Goal: Information Seeking & Learning: Learn about a topic

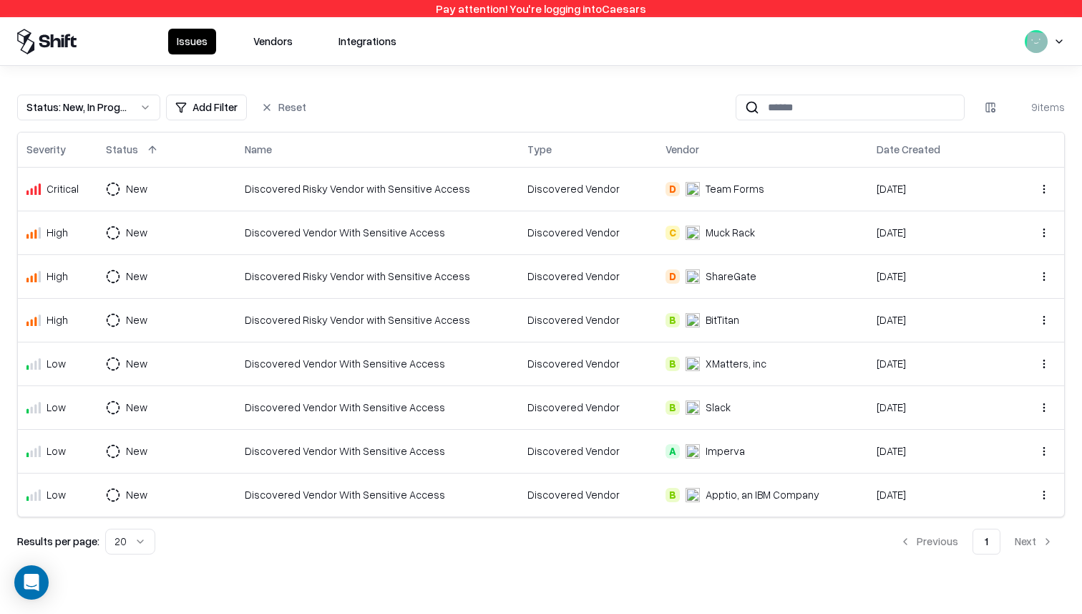
click at [261, 44] on button "Vendors" at bounding box center [273, 42] width 57 height 26
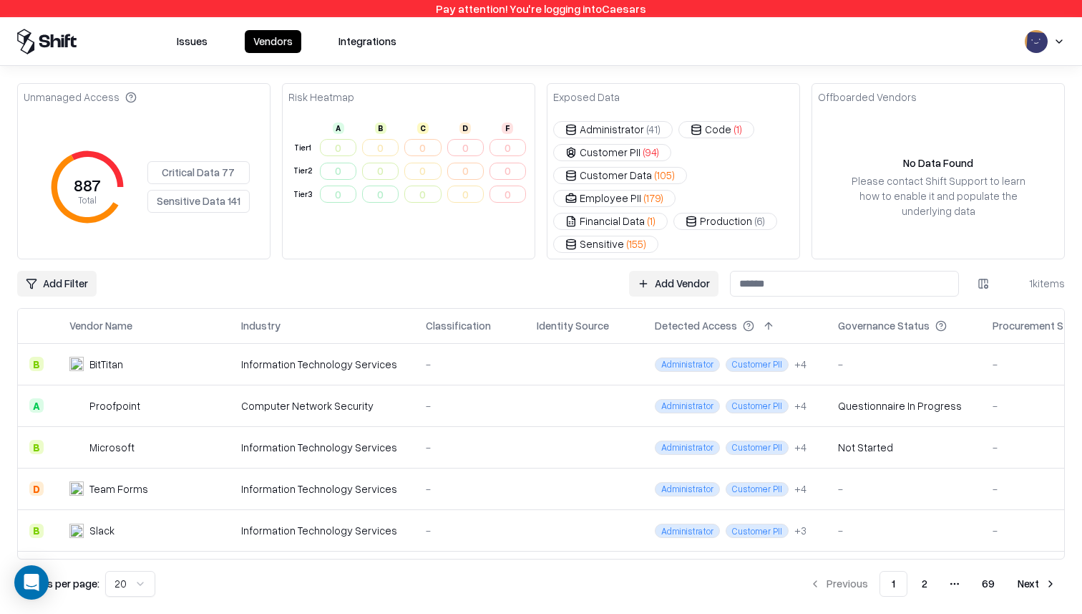
click at [59, 263] on html "Pay attention! You're logging into Caesars Issues Vendors Integrations Unmanage…" at bounding box center [541, 307] width 1082 height 614
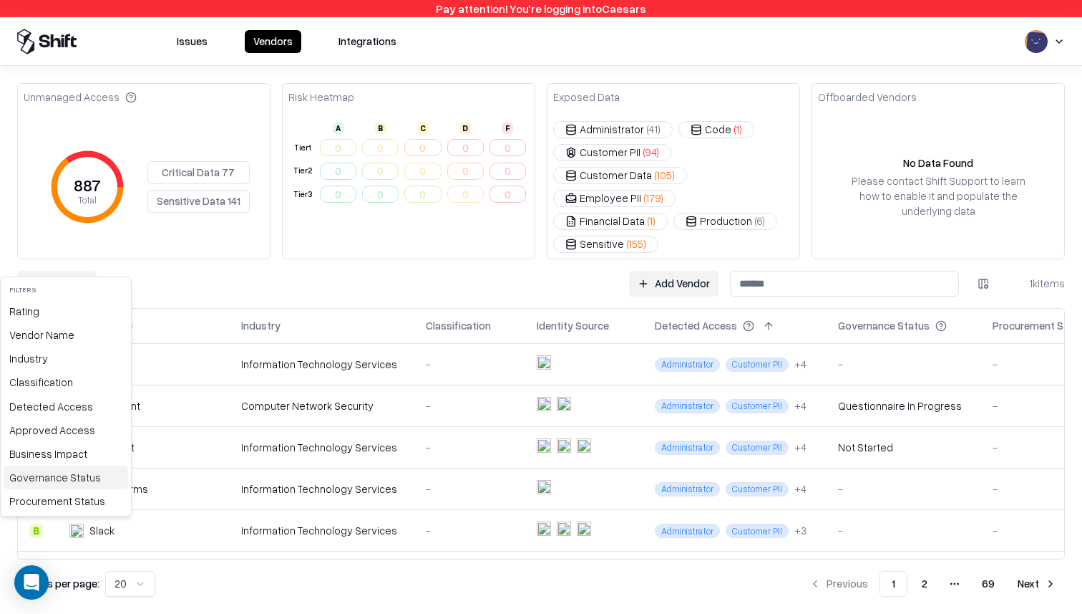
click at [80, 480] on div "Governance Status" at bounding box center [66, 477] width 125 height 24
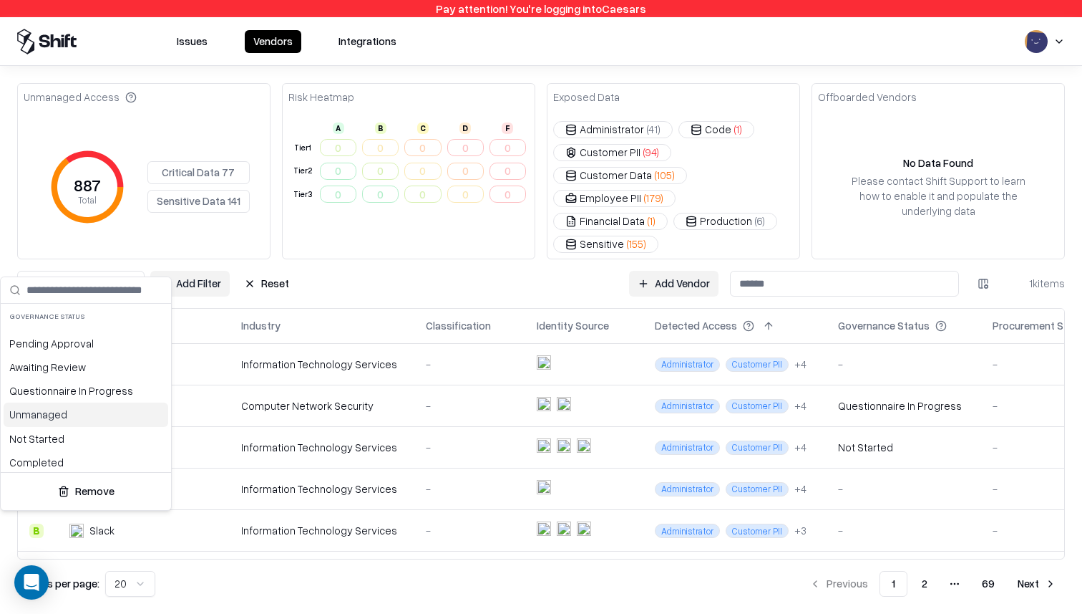
click at [38, 416] on div "Unmanaged" at bounding box center [86, 414] width 165 height 24
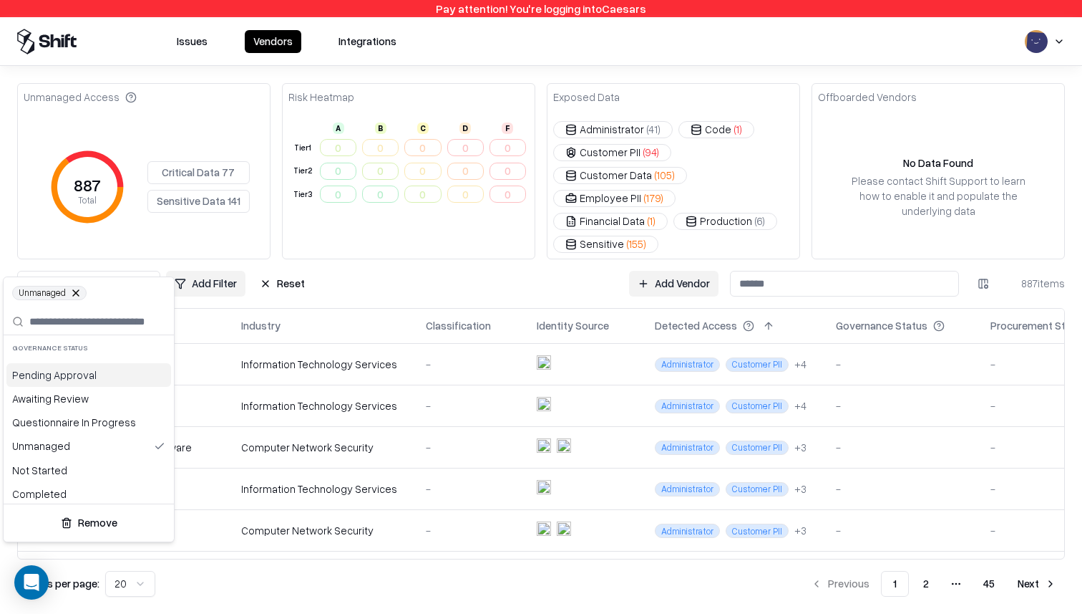
click at [336, 268] on html "Pay attention! You're logging into Caesars Issues Vendors Integrations Unmanage…" at bounding box center [541, 307] width 1082 height 614
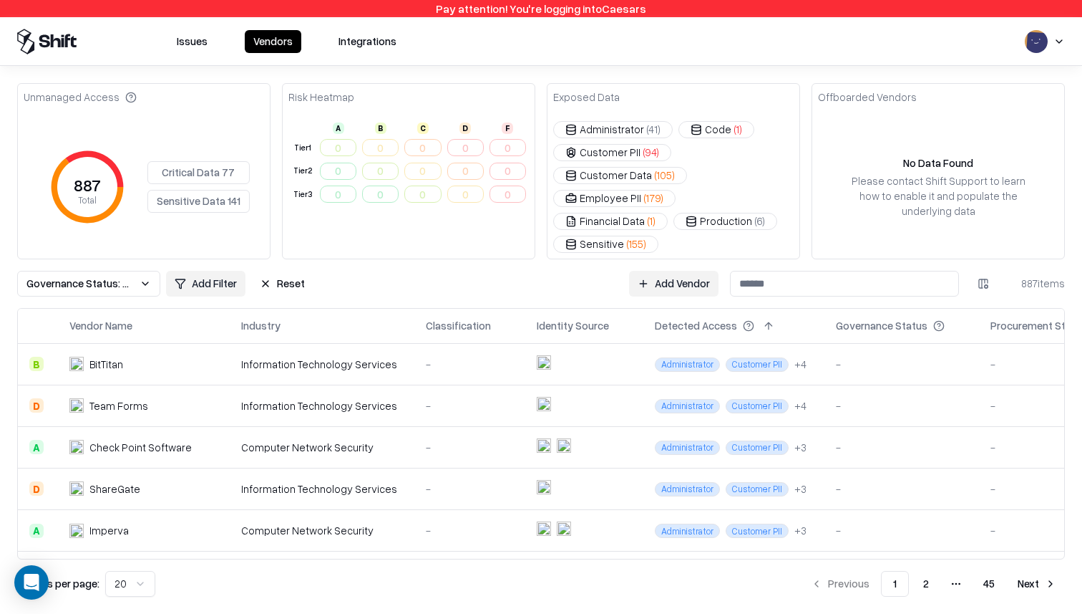
click at [150, 271] on button "Governance Status: Unmanaged" at bounding box center [88, 284] width 143 height 26
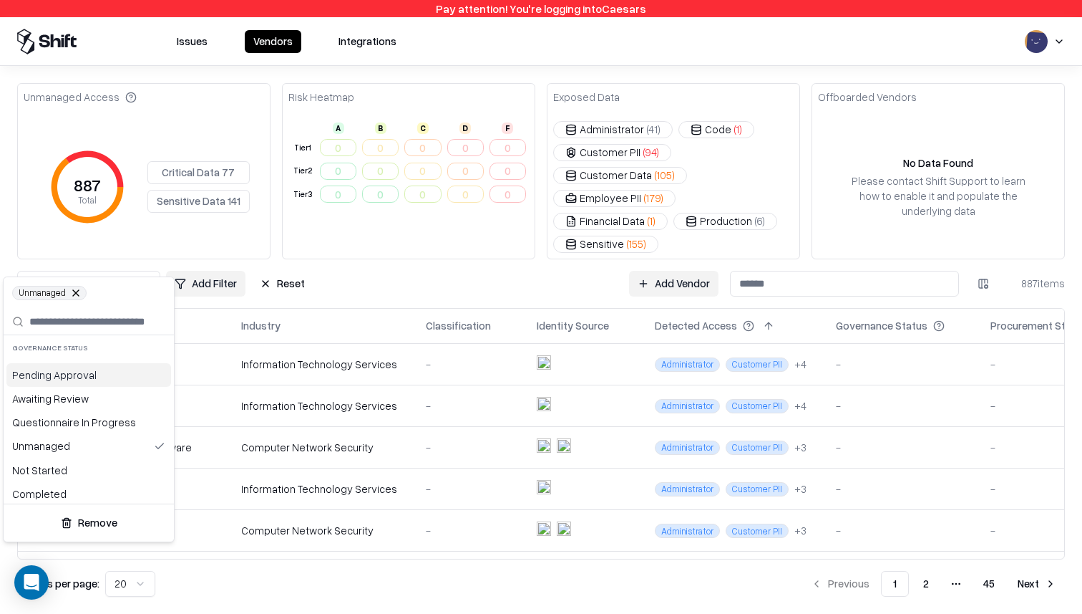
click at [457, 251] on html "Pay attention! You're logging into Caesars Issues Vendors Integrations Unmanage…" at bounding box center [541, 307] width 1082 height 614
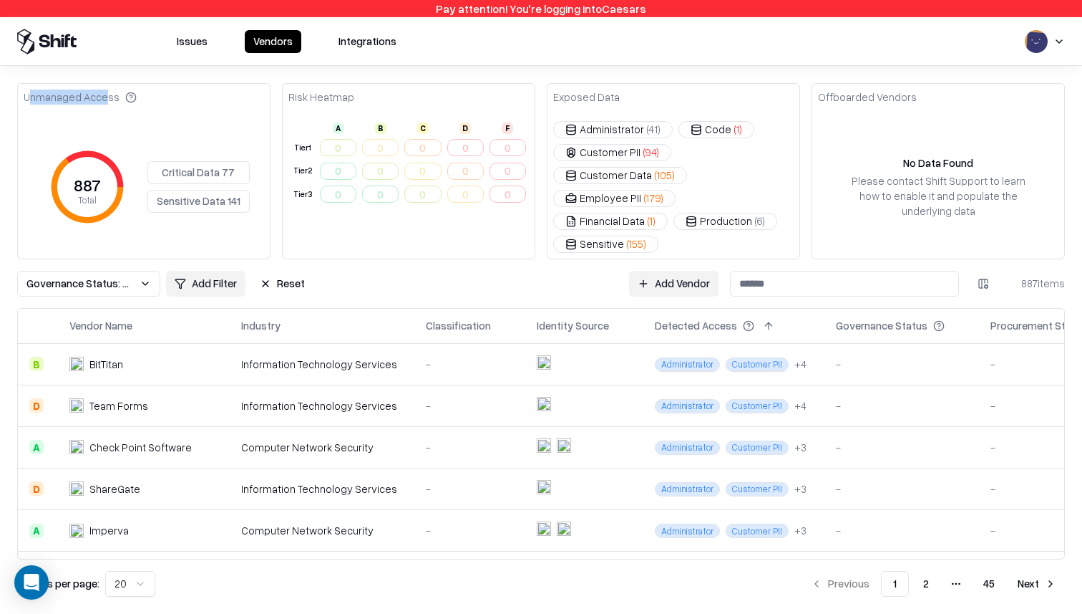
drag, startPoint x: 26, startPoint y: 97, endPoint x: 105, endPoint y: 98, distance: 78.0
click at [105, 98] on div "Unmanaged Access" at bounding box center [80, 96] width 113 height 15
click at [853, 318] on div "Governance Status" at bounding box center [882, 325] width 92 height 15
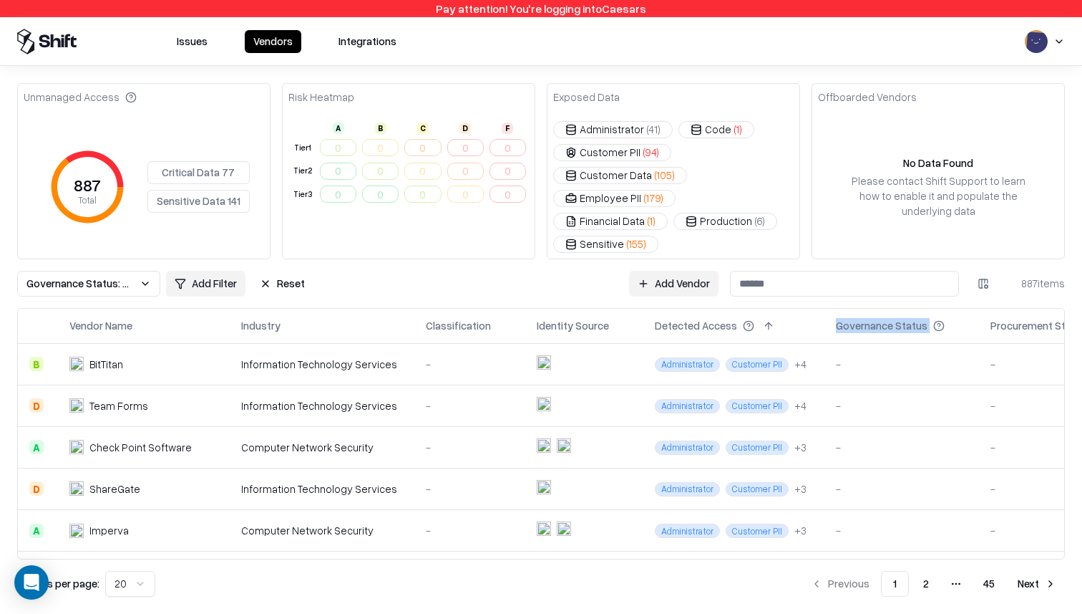
click at [853, 318] on div "Governance Status" at bounding box center [882, 325] width 92 height 15
copy div "Governance Status"
click at [1003, 318] on div "Procurement Status" at bounding box center [1039, 325] width 97 height 15
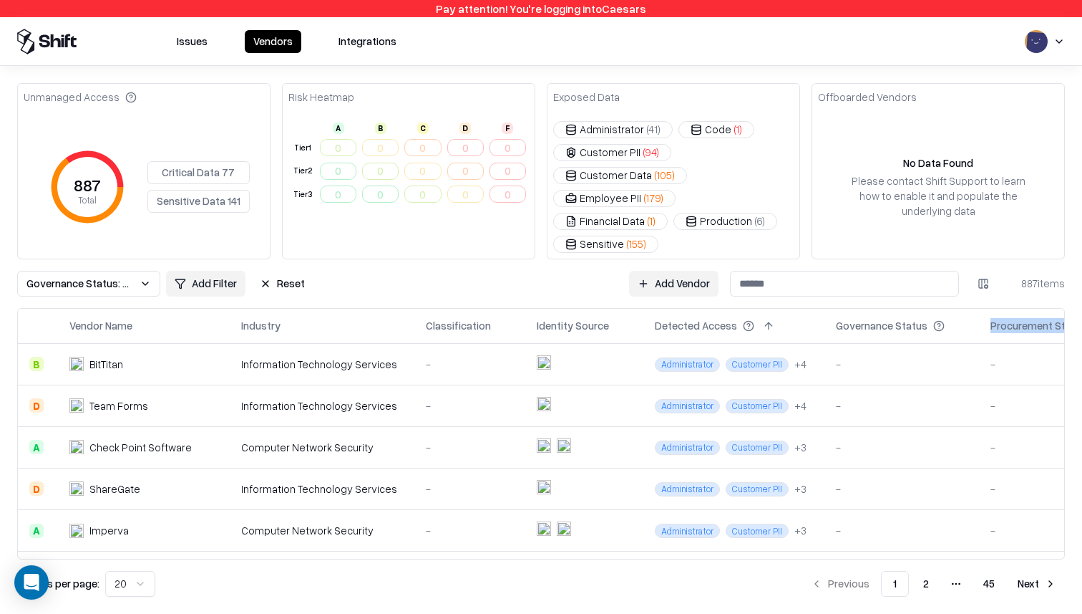
copy div "Procurement Status"
click at [447, 357] on div "-" at bounding box center [470, 364] width 88 height 15
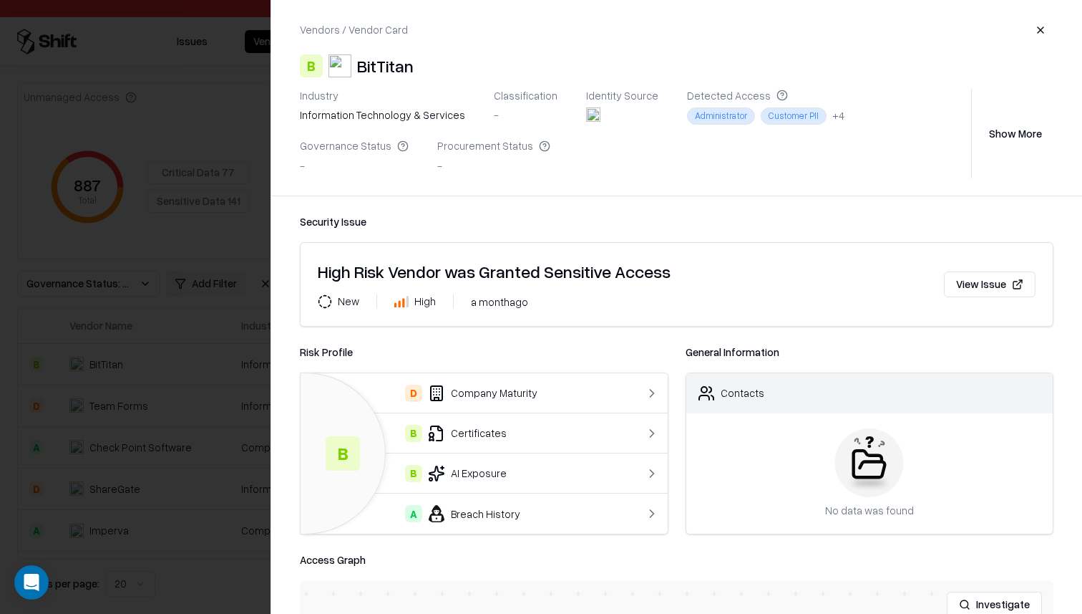
click at [485, 478] on div "B AI Exposure" at bounding box center [463, 473] width 303 height 17
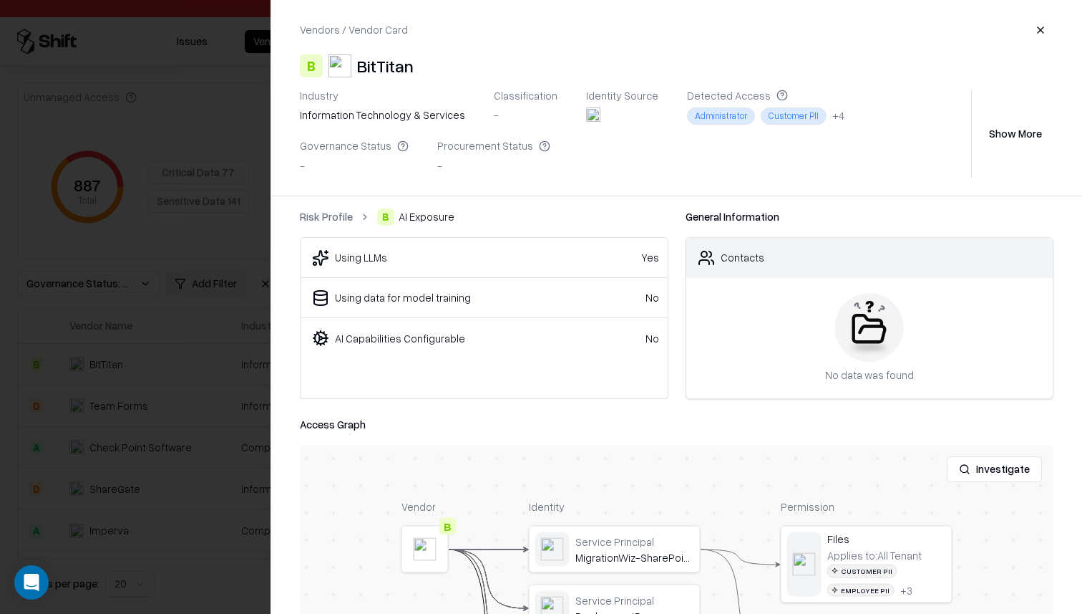
scroll to position [165, 0]
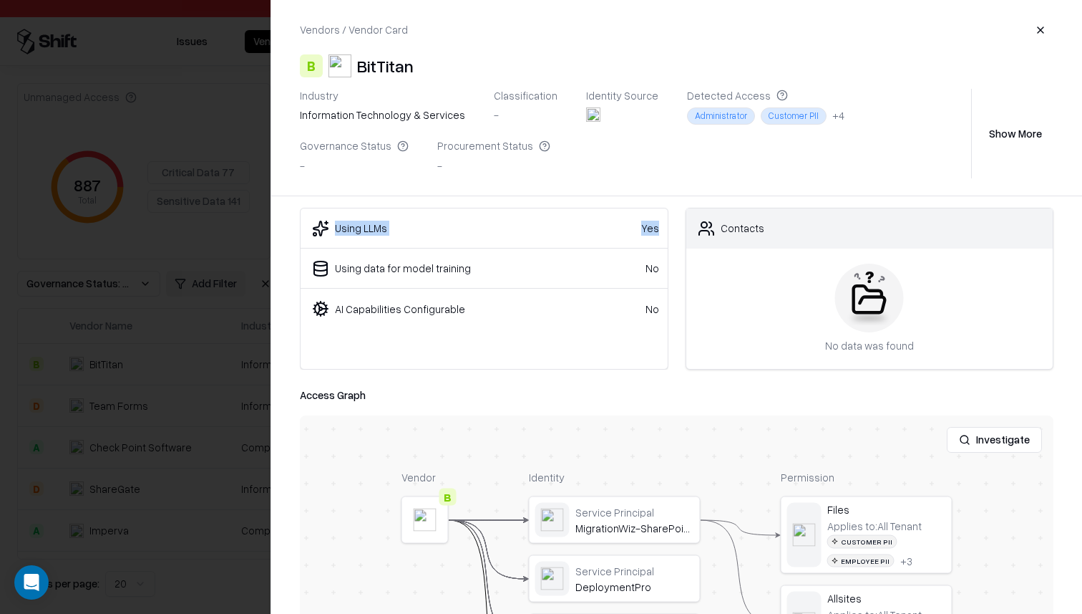
drag, startPoint x: 334, startPoint y: 228, endPoint x: 660, endPoint y: 236, distance: 325.9
click at [660, 236] on tr "Using LLMs Yes" at bounding box center [484, 228] width 367 height 40
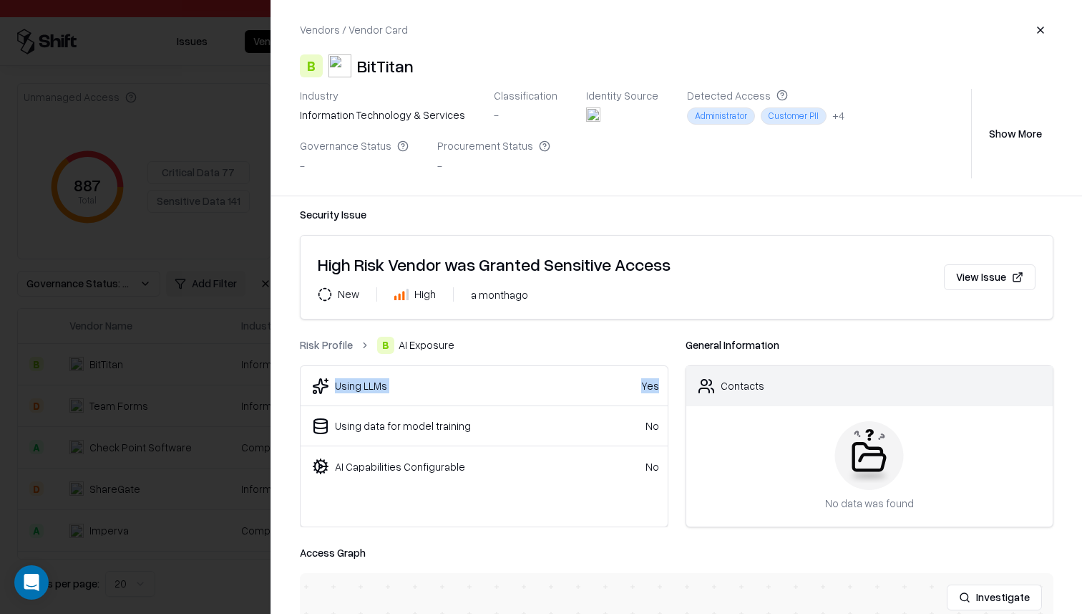
scroll to position [0, 0]
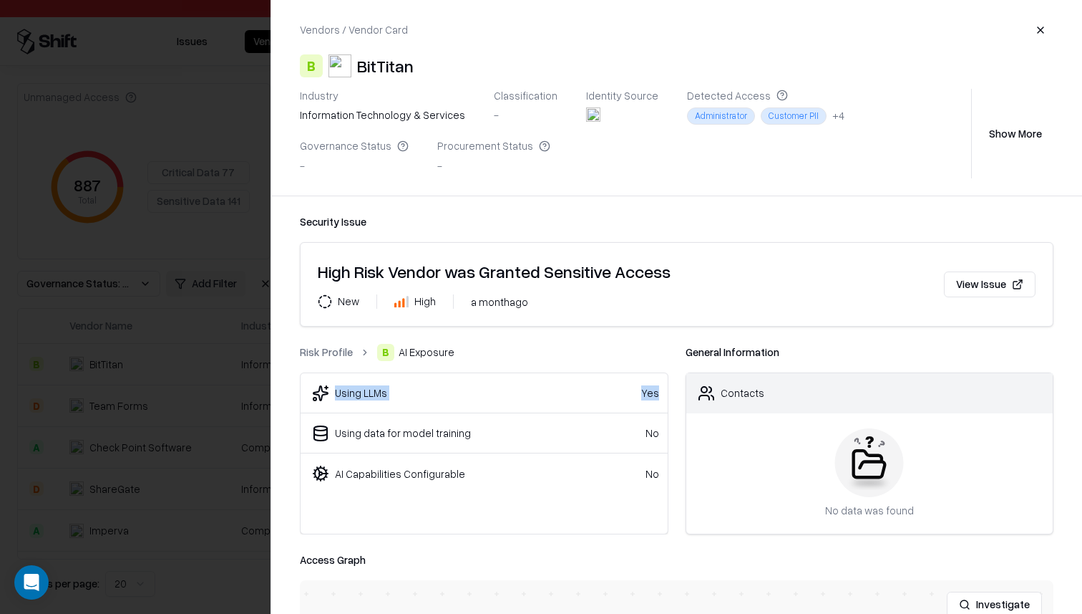
drag, startPoint x: 338, startPoint y: 391, endPoint x: 667, endPoint y: 389, distance: 329.3
click at [667, 389] on tr "Using LLMs Yes" at bounding box center [484, 393] width 367 height 40
click at [510, 360] on ol "Risk Profile B AI Exposure" at bounding box center [484, 352] width 369 height 17
